Goal: Download file/media

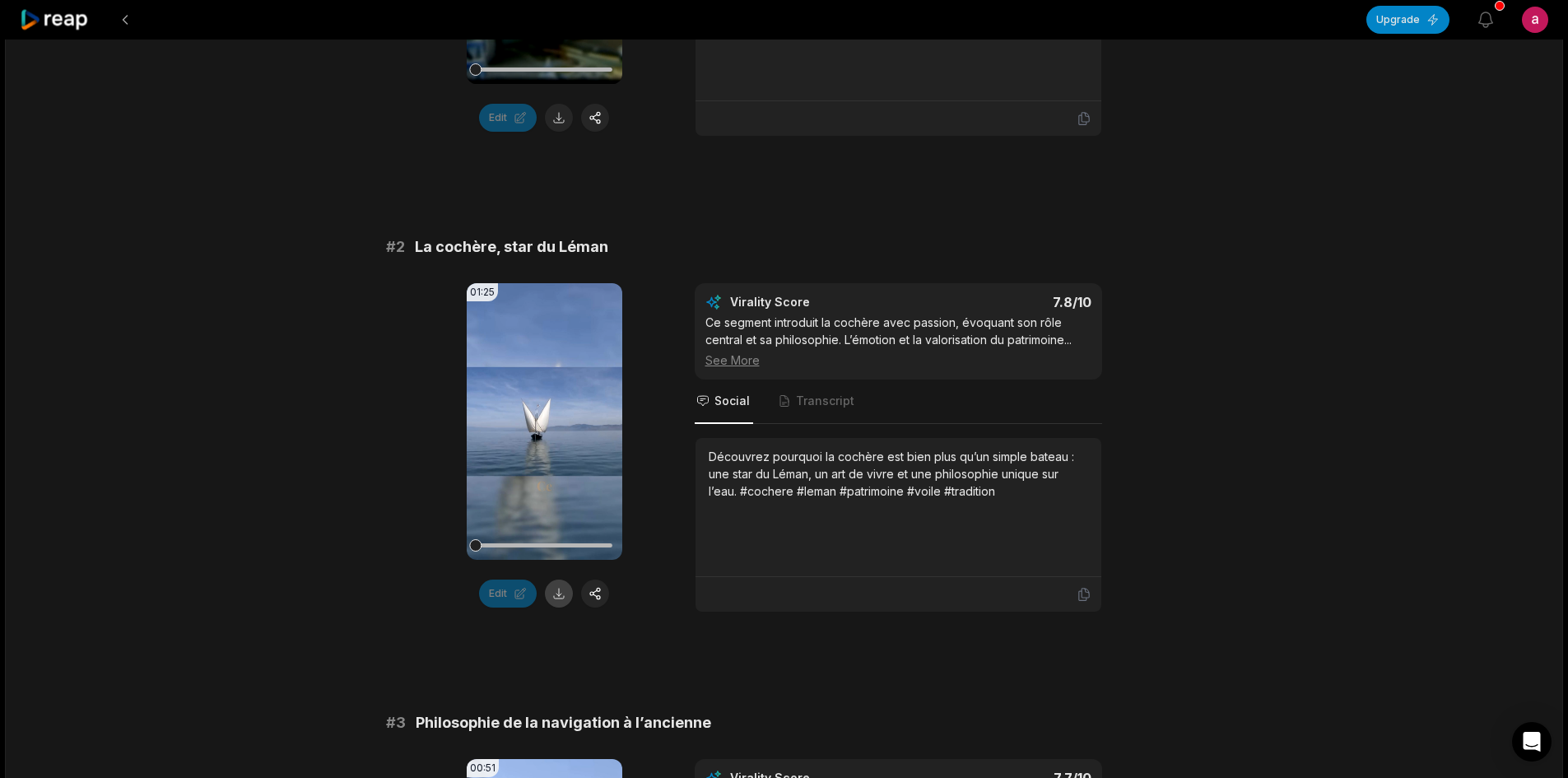
click at [554, 595] on button at bounding box center [559, 593] width 28 height 28
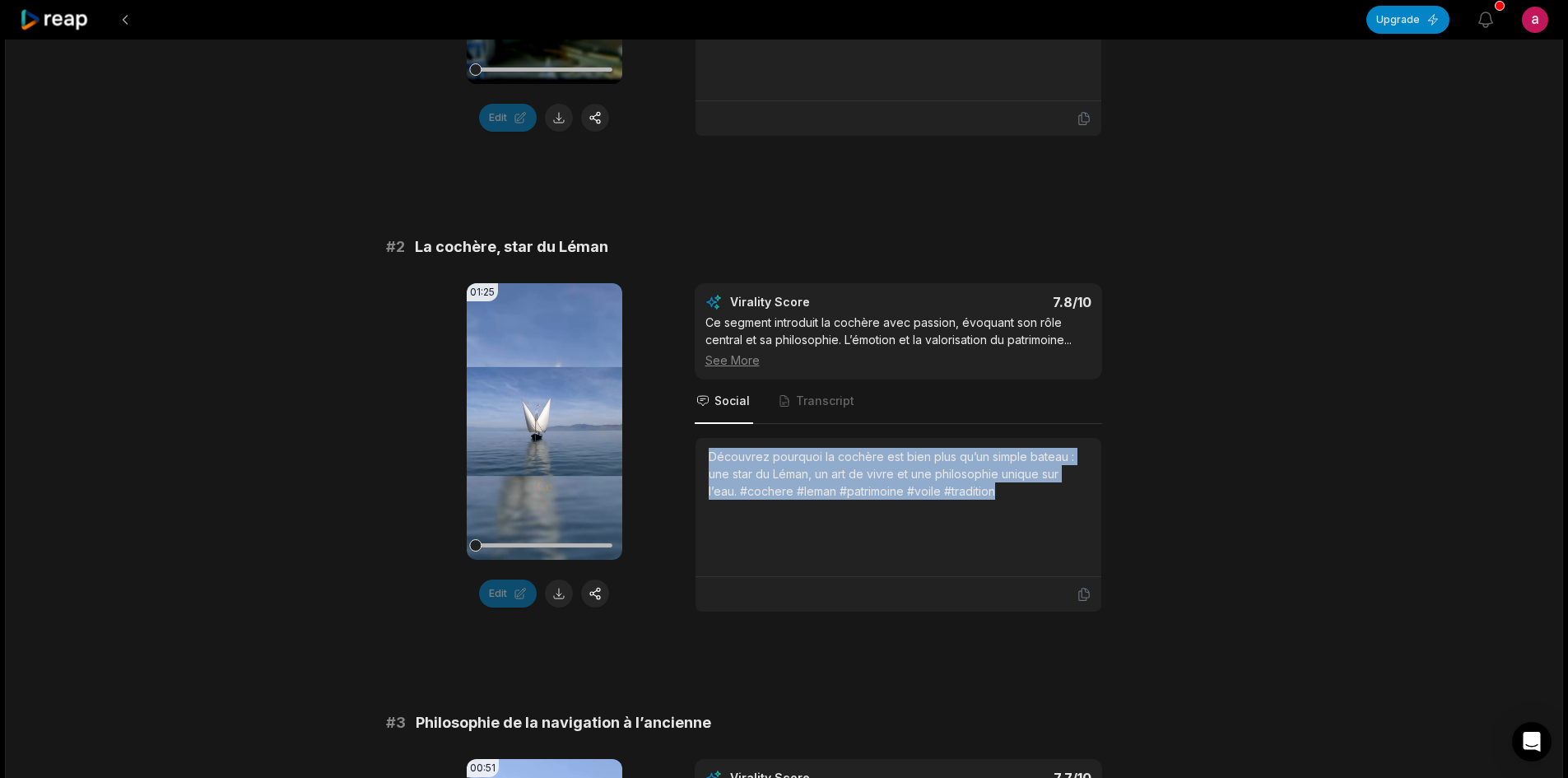
drag, startPoint x: 1002, startPoint y: 493, endPoint x: 694, endPoint y: 452, distance: 310.7
click at [695, 452] on div "Découvrez pourquoi la cochère est bien plus qu’un simple bateau : une star du L…" at bounding box center [898, 507] width 406 height 139
copy div "Découvrez pourquoi la cochère est bien plus qu’un simple bateau : une star du L…"
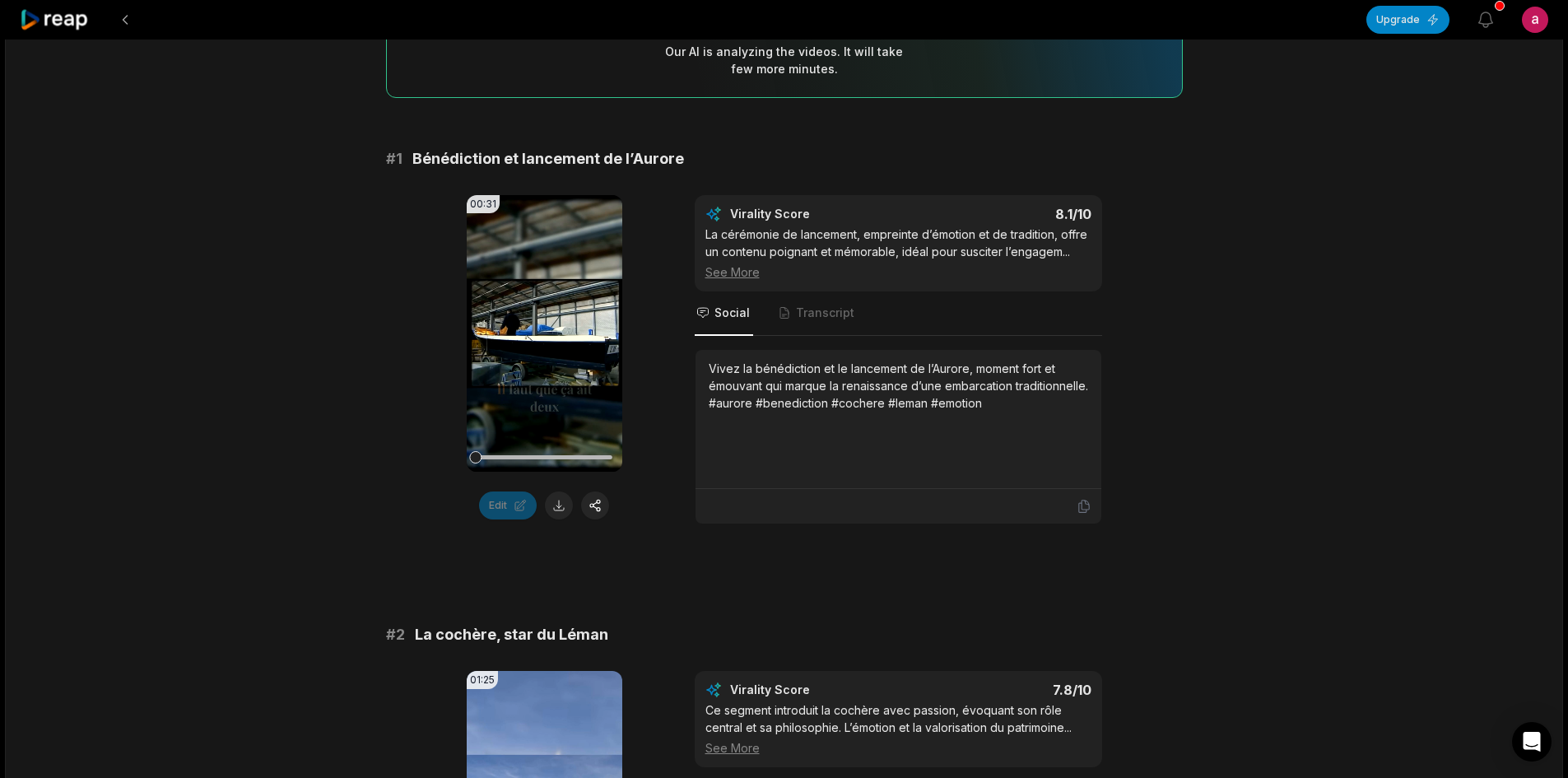
scroll to position [165, 0]
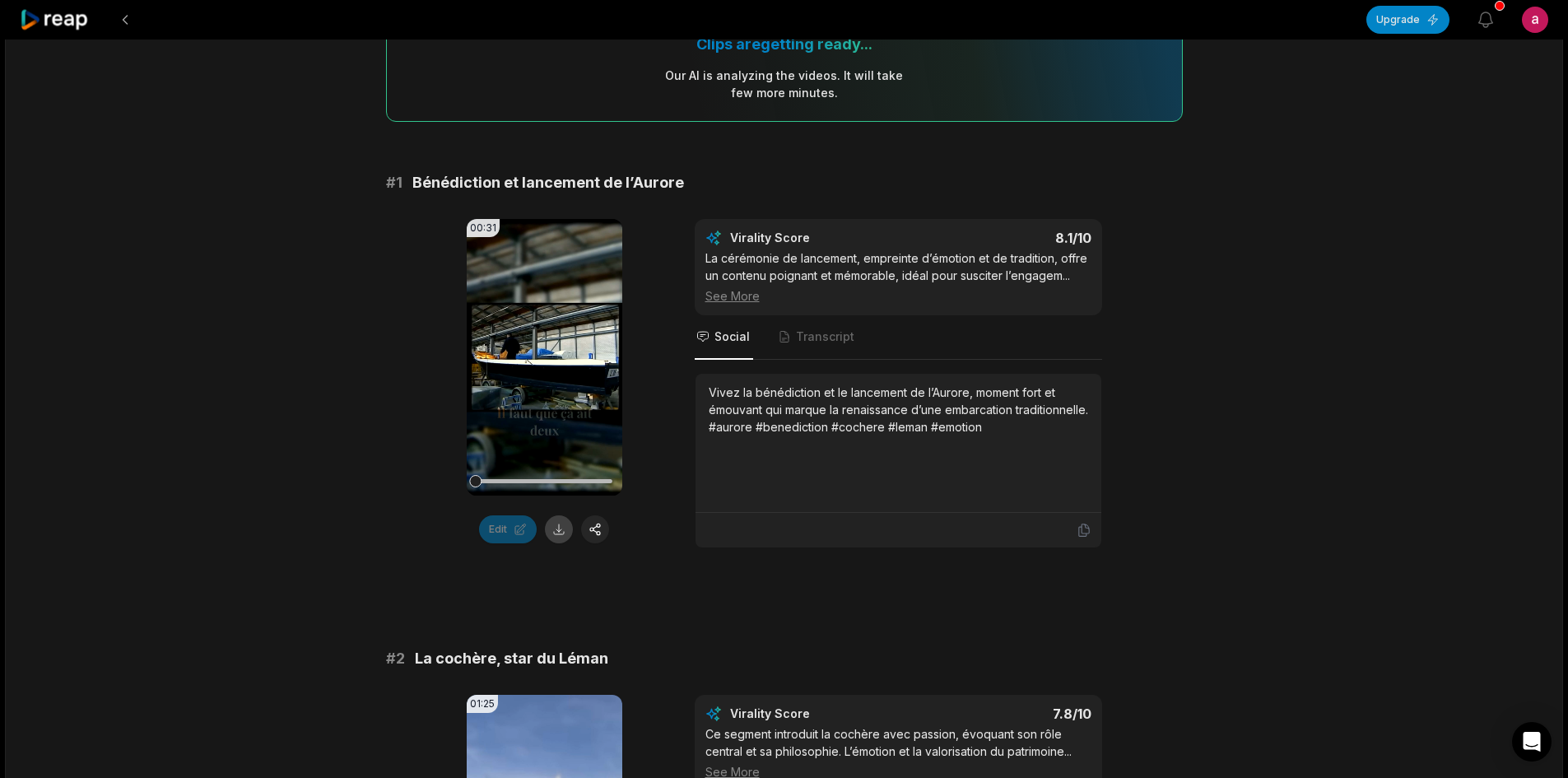
click at [560, 532] on button at bounding box center [559, 529] width 28 height 28
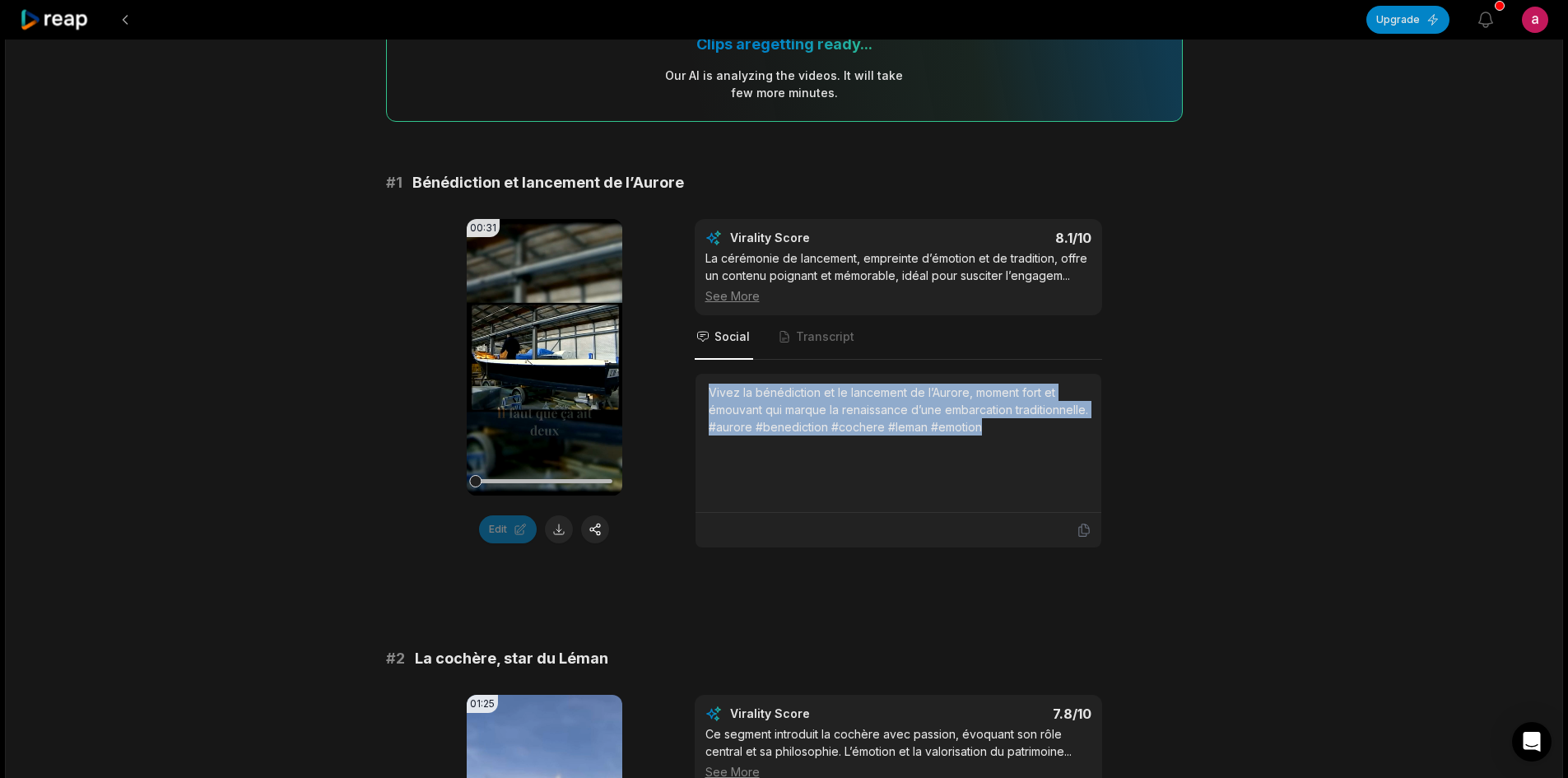
drag, startPoint x: 1063, startPoint y: 428, endPoint x: 691, endPoint y: 397, distance: 373.3
click at [691, 397] on div "00:31 Your browser does not support mp4 format. Edit Virality Score 8.1 /10 La …" at bounding box center [785, 384] width 797 height 329
copy div "Vivez la bénédiction et le lancement de l’Aurore, moment fort et émouvant qui m…"
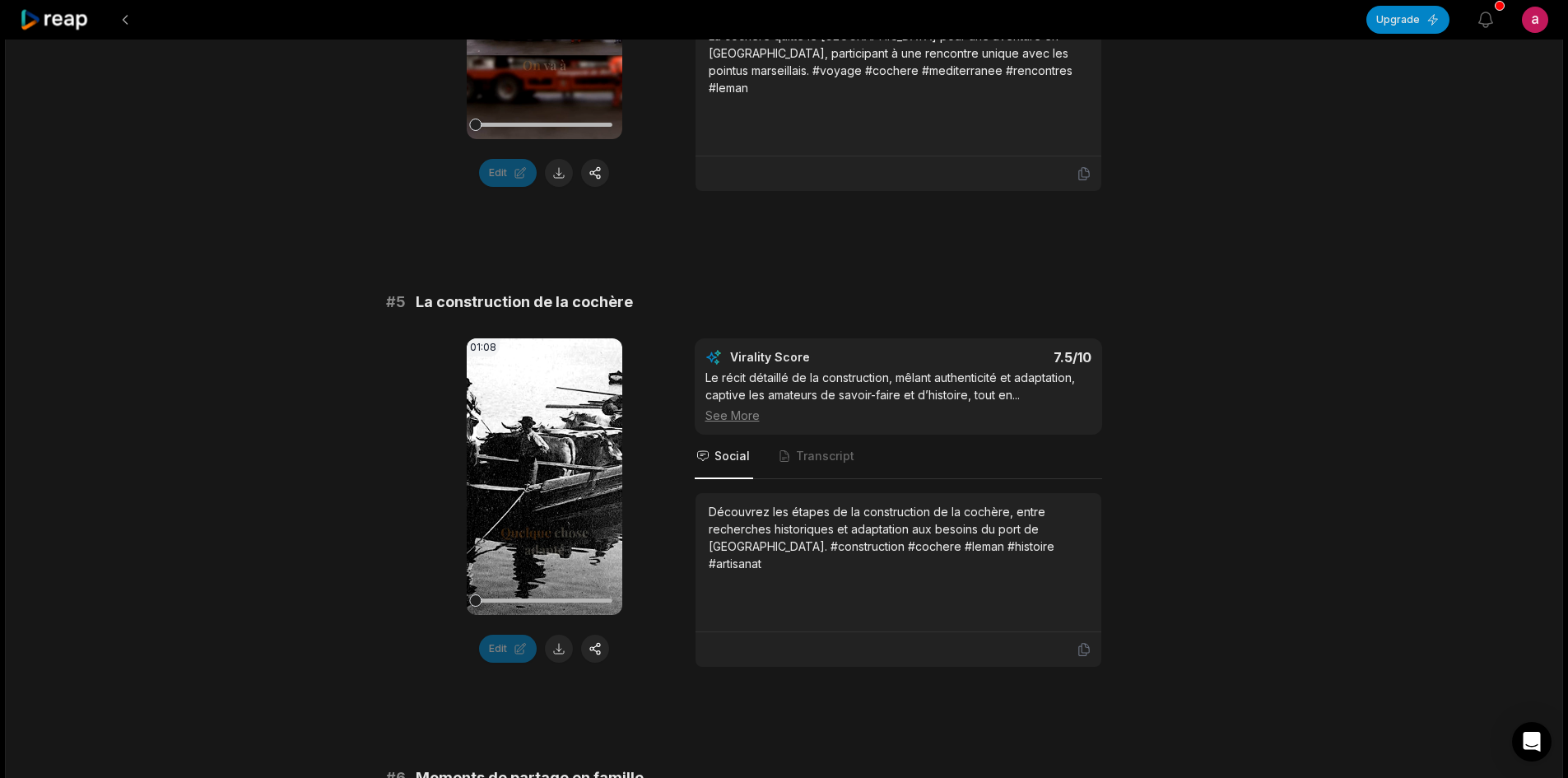
scroll to position [1976, 0]
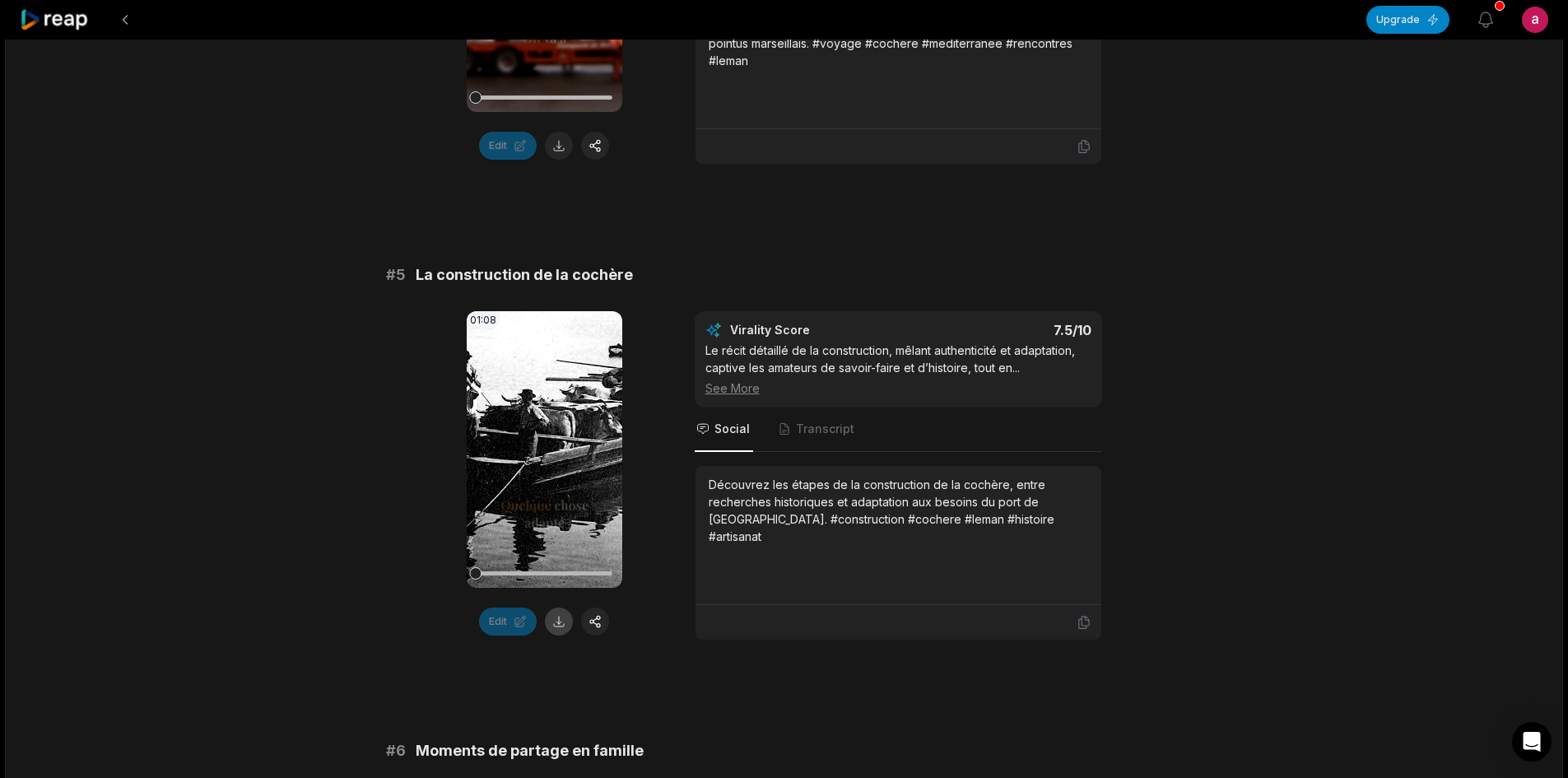
click at [559, 625] on button at bounding box center [559, 621] width 28 height 28
drag, startPoint x: 1071, startPoint y: 520, endPoint x: 732, endPoint y: 499, distance: 339.6
click at [732, 499] on div "Découvrez les étapes de la construction de la cochère, entre recherches histori…" at bounding box center [898, 510] width 380 height 69
click at [913, 574] on div "Découvrez les étapes de la construction de la cochère, entre recherches histori…" at bounding box center [898, 535] width 380 height 119
drag, startPoint x: 1075, startPoint y: 520, endPoint x: 707, endPoint y: 492, distance: 369.1
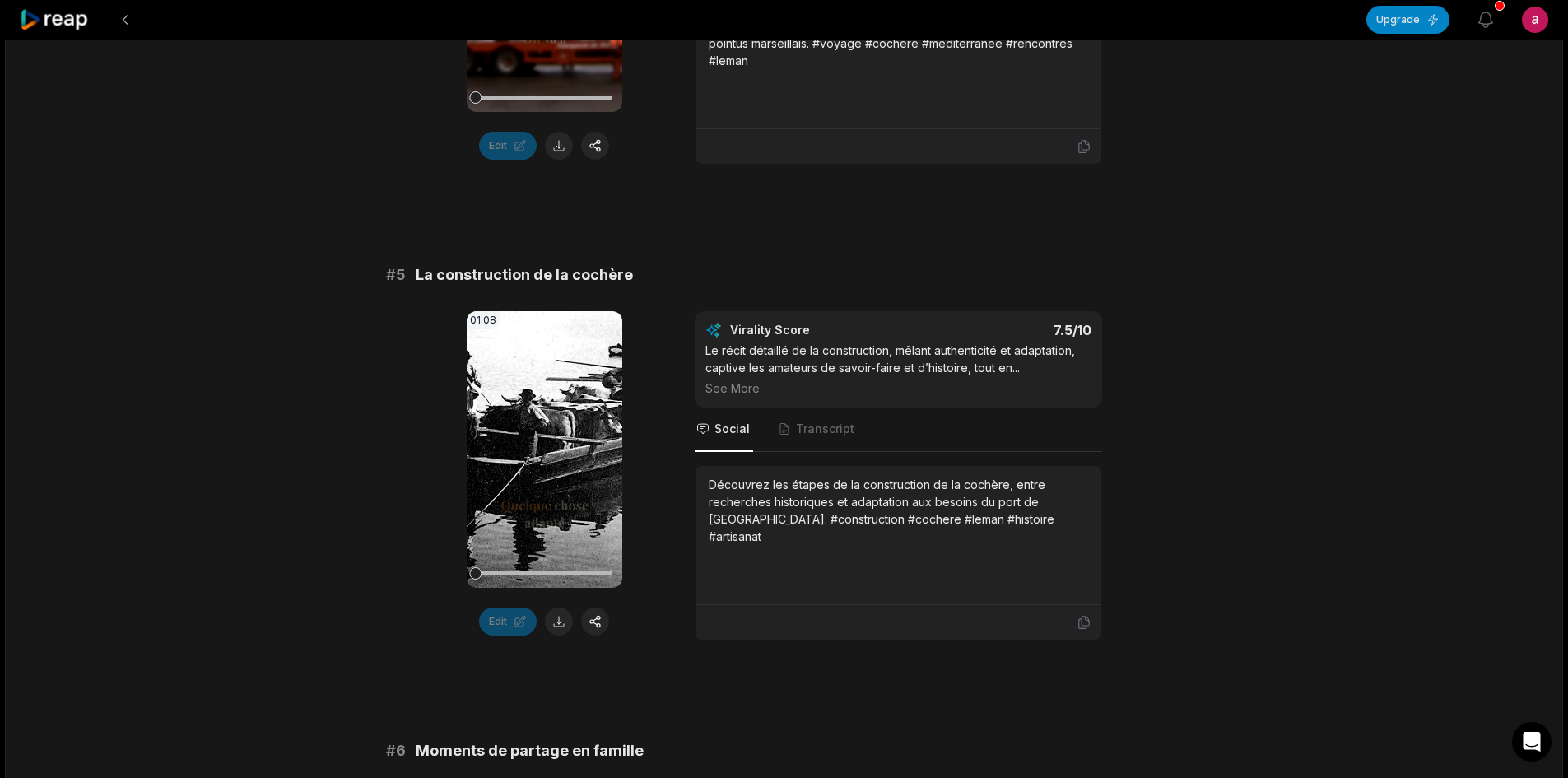
click at [707, 492] on div "Découvrez les étapes de la construction de la cochère, entre recherches histori…" at bounding box center [898, 535] width 406 height 139
copy div "Découvrez les étapes de la construction de la cochère, entre recherches histori…"
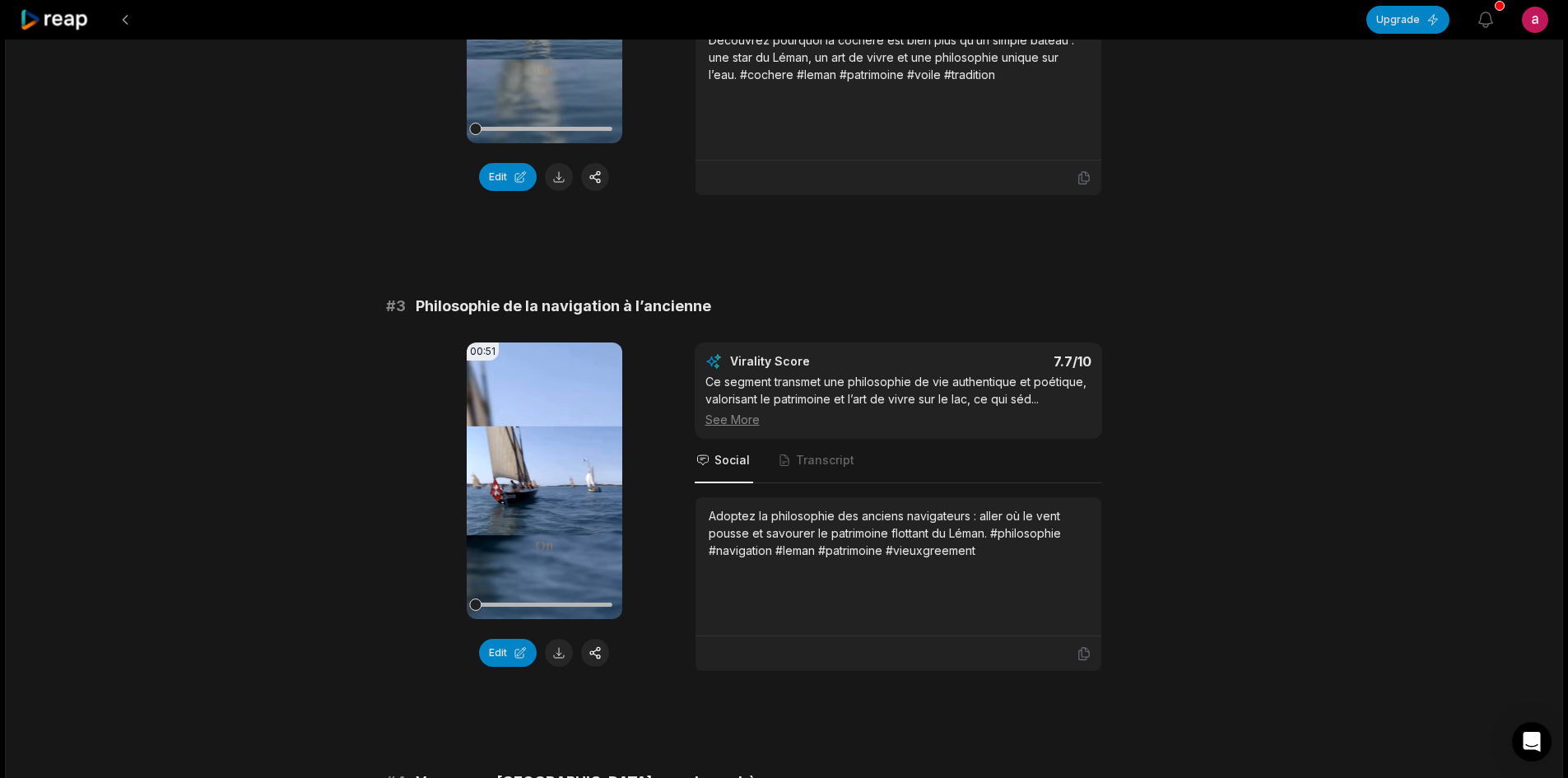
scroll to position [856, 0]
